Goal: Navigation & Orientation: Find specific page/section

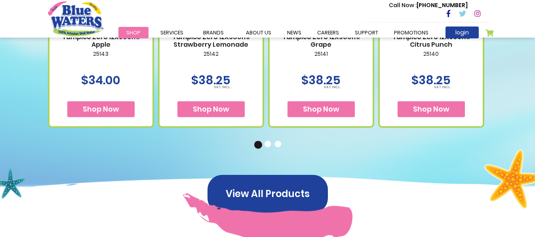
scroll to position [482, 0]
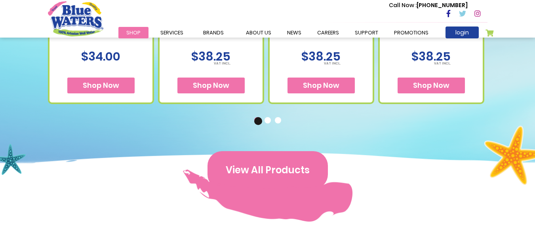
click at [296, 166] on button "View All Products" at bounding box center [268, 170] width 120 height 38
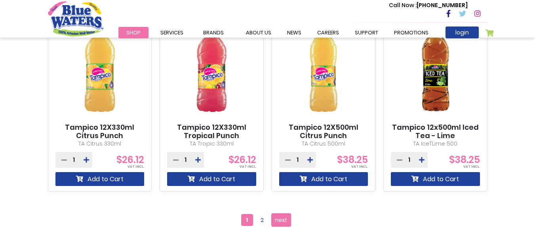
scroll to position [710, 0]
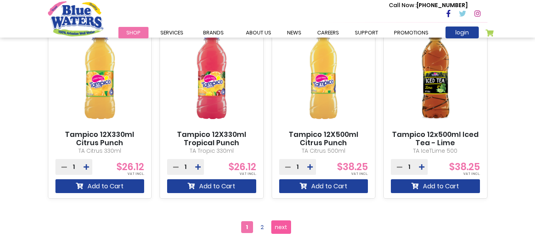
click at [282, 227] on span "next" at bounding box center [281, 227] width 12 height 12
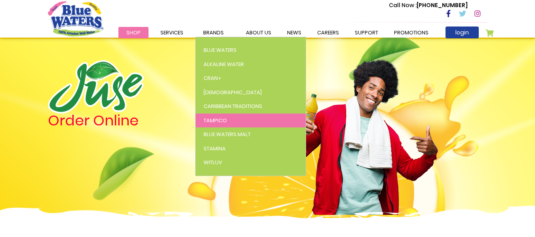
click at [214, 123] on span "Tampico" at bounding box center [215, 121] width 23 height 8
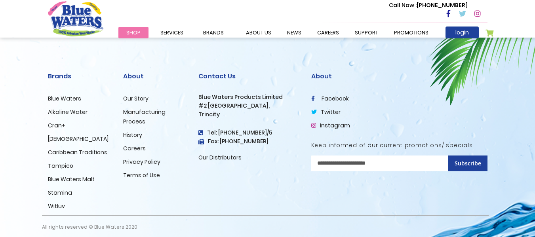
scroll to position [1101, 0]
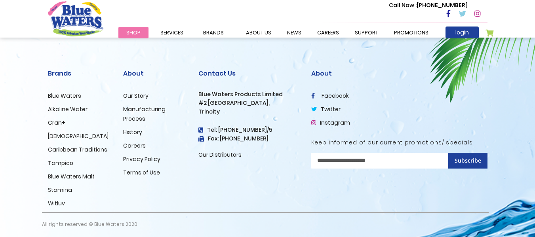
click at [67, 163] on link "Tampico" at bounding box center [60, 163] width 25 height 8
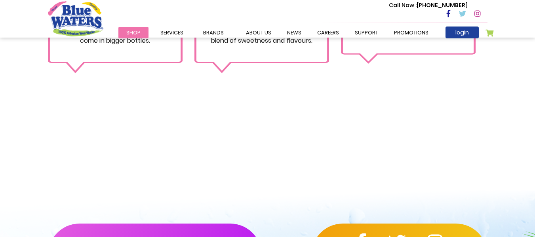
scroll to position [1038, 0]
